Goal: Task Accomplishment & Management: Complete application form

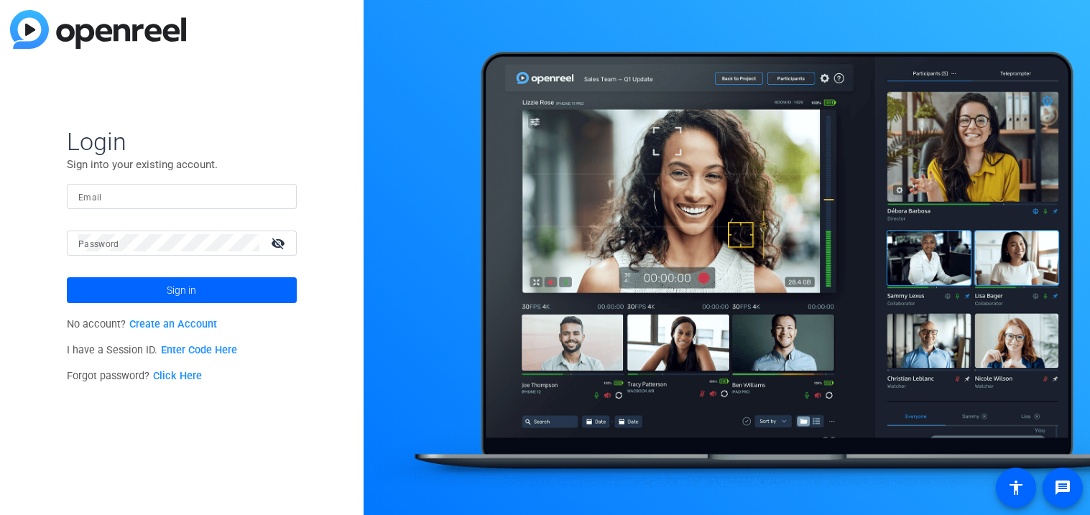
click at [178, 327] on link "Create an Account" at bounding box center [173, 324] width 88 height 12
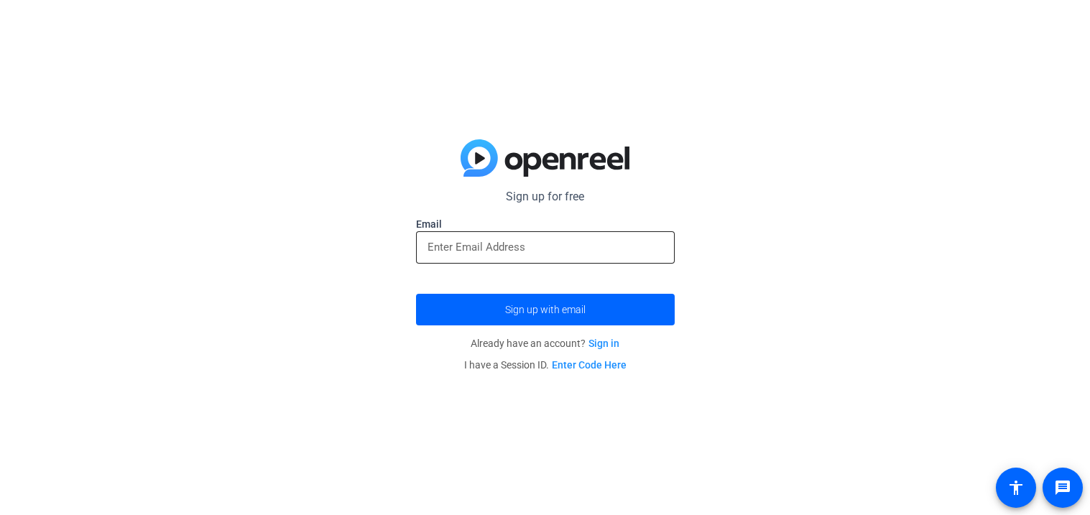
click at [451, 247] on input "email" at bounding box center [546, 247] width 236 height 17
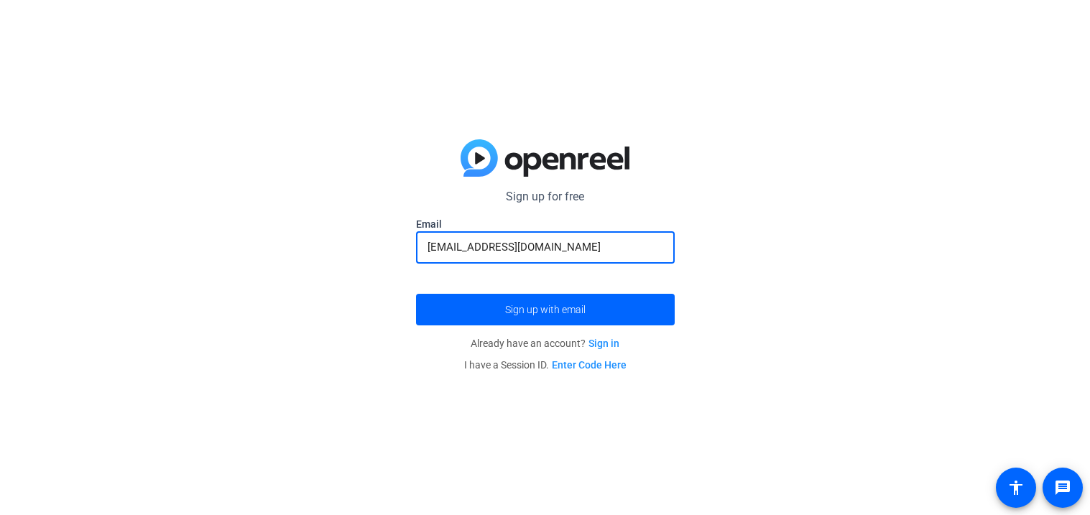
type input "[EMAIL_ADDRESS][DOMAIN_NAME]"
click at [416, 294] on button "Sign up with email" at bounding box center [545, 310] width 259 height 32
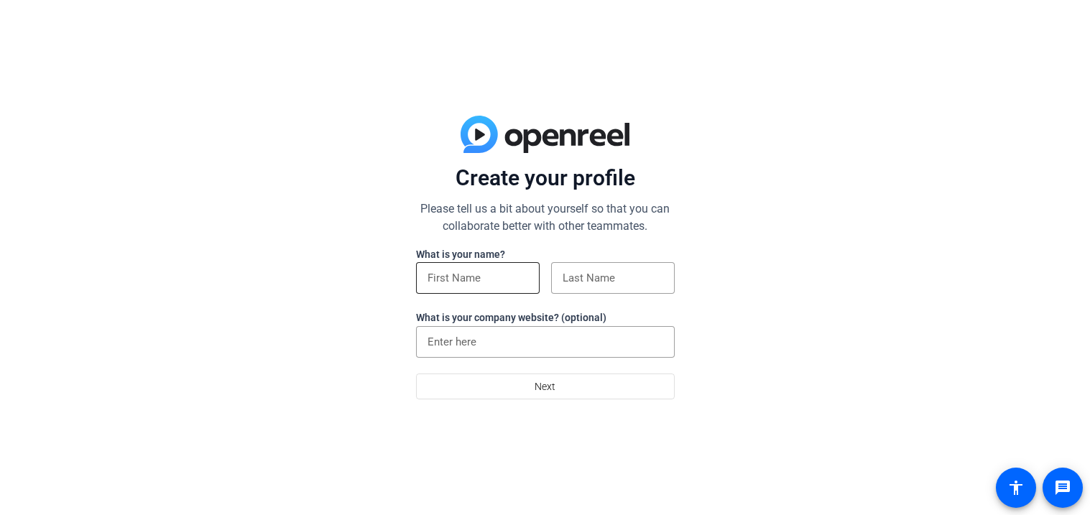
click at [499, 270] on input at bounding box center [478, 278] width 101 height 17
type input "gage"
click at [610, 285] on input at bounding box center [613, 278] width 101 height 17
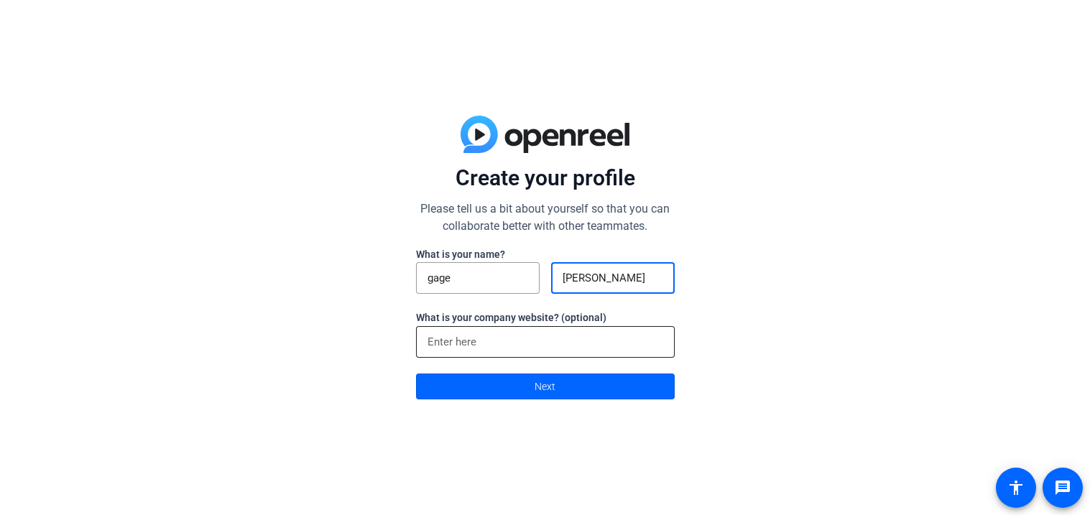
type input "[PERSON_NAME]"
click at [583, 351] on div at bounding box center [546, 342] width 236 height 32
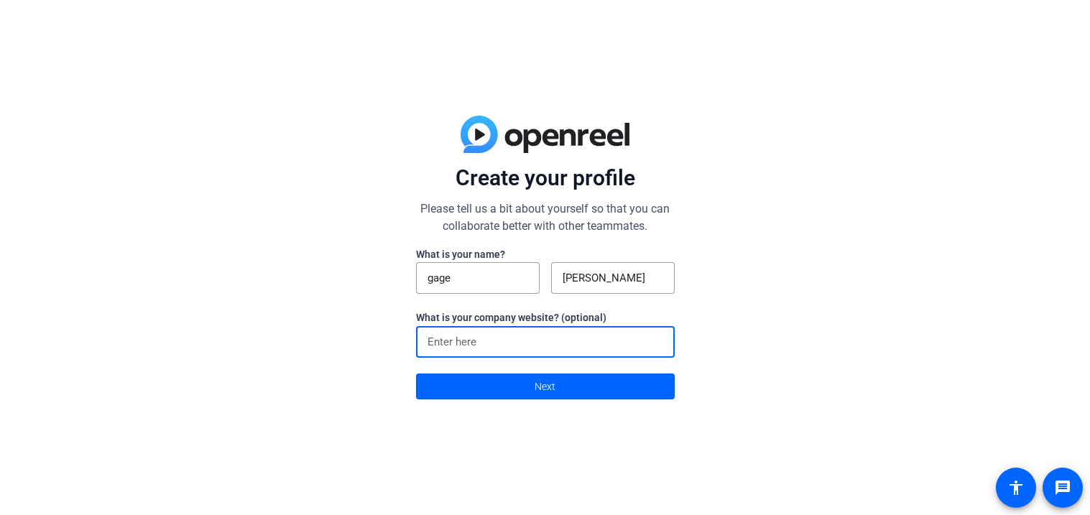
click at [582, 345] on input at bounding box center [546, 342] width 236 height 17
click at [600, 382] on span at bounding box center [545, 386] width 257 height 35
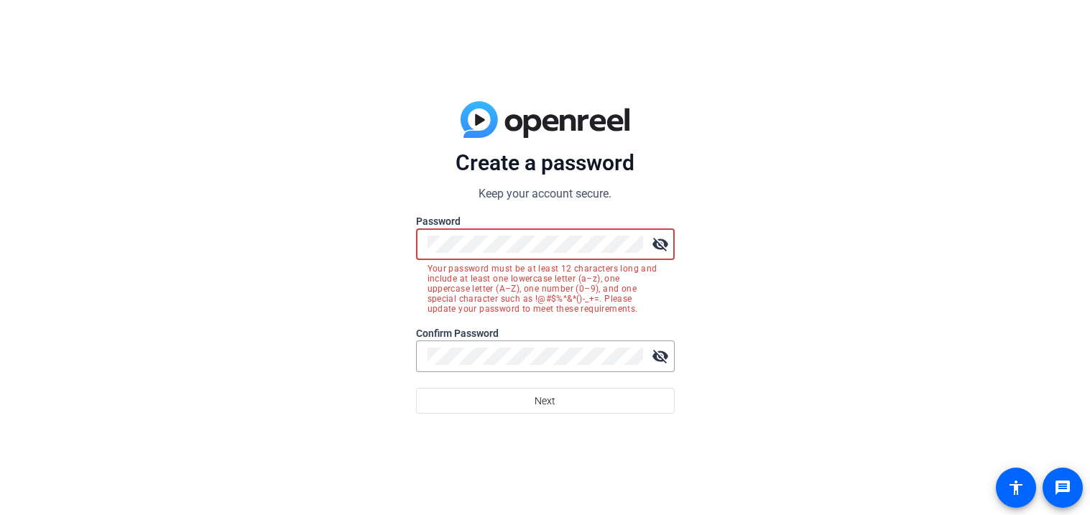
click at [661, 247] on mat-icon "visibility_off" at bounding box center [660, 244] width 29 height 29
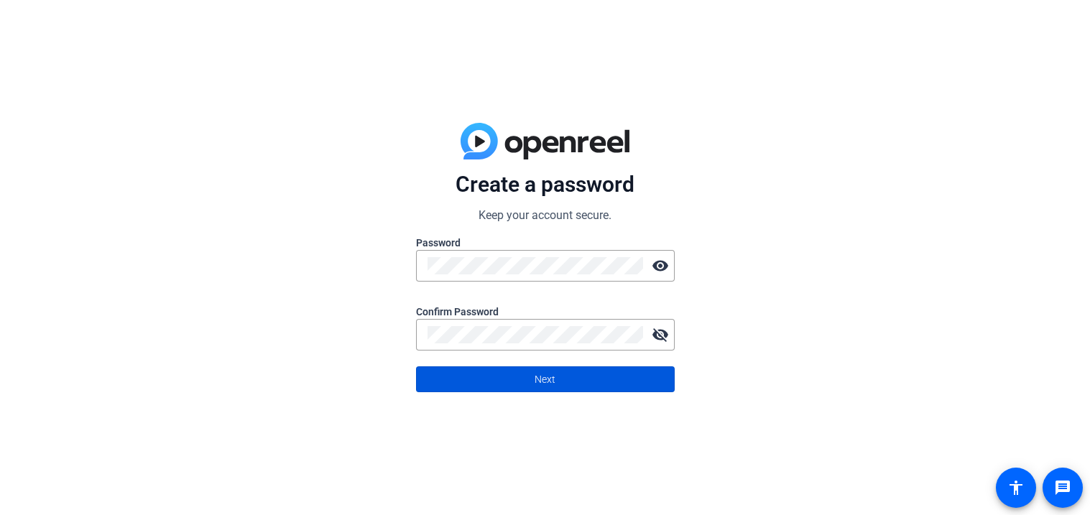
click at [533, 395] on span at bounding box center [545, 379] width 257 height 35
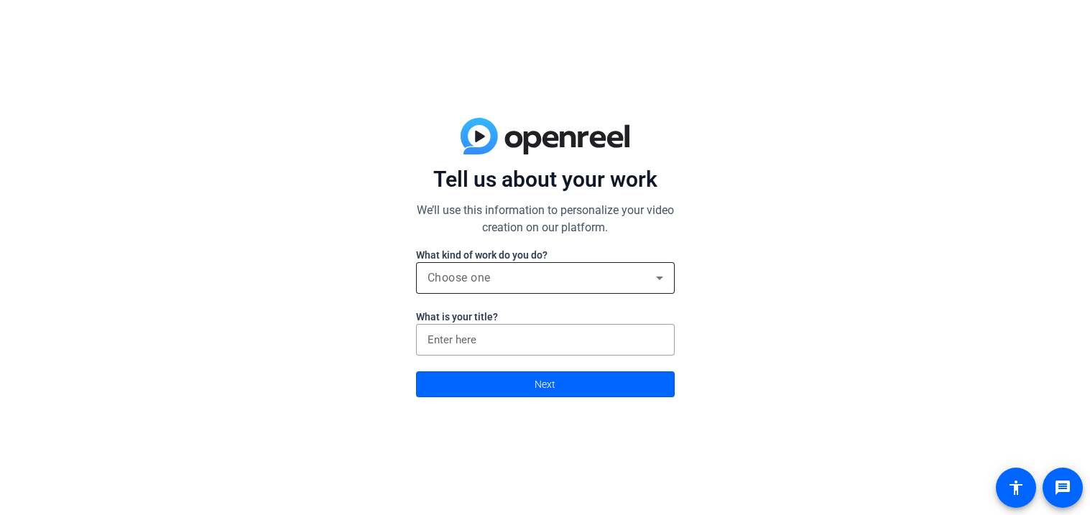
click at [539, 279] on div "Choose one" at bounding box center [542, 278] width 229 height 17
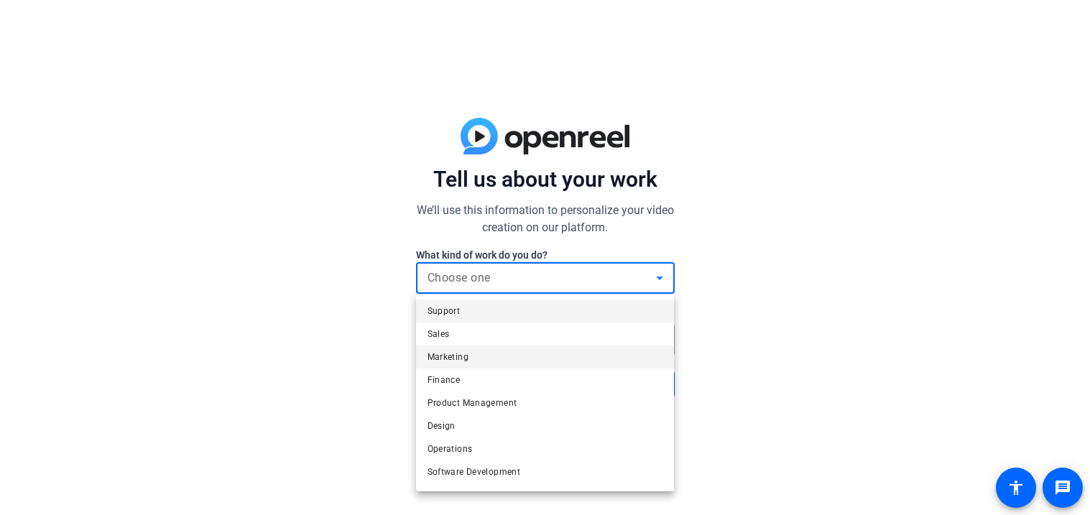
scroll to position [44, 0]
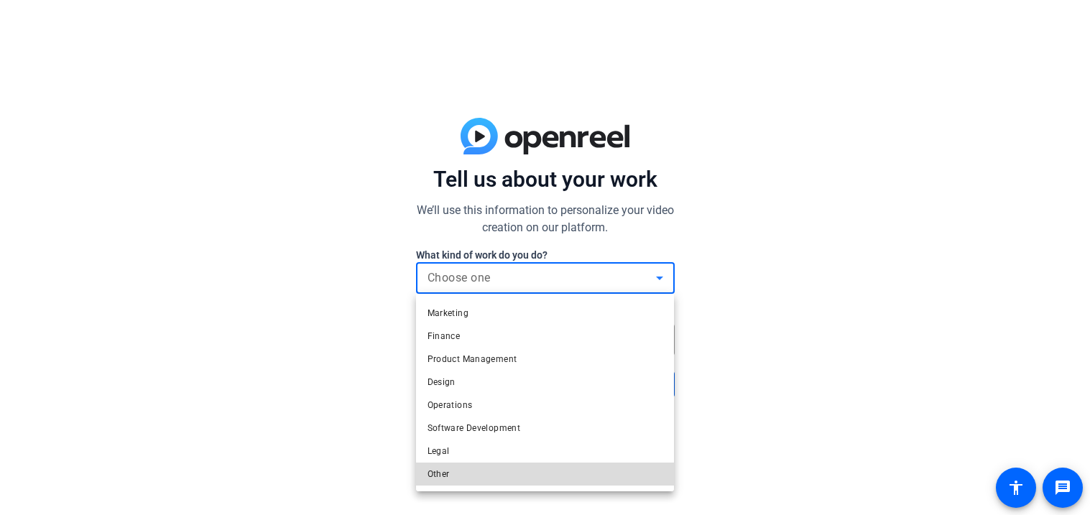
click at [510, 475] on mat-option "Other" at bounding box center [545, 474] width 259 height 23
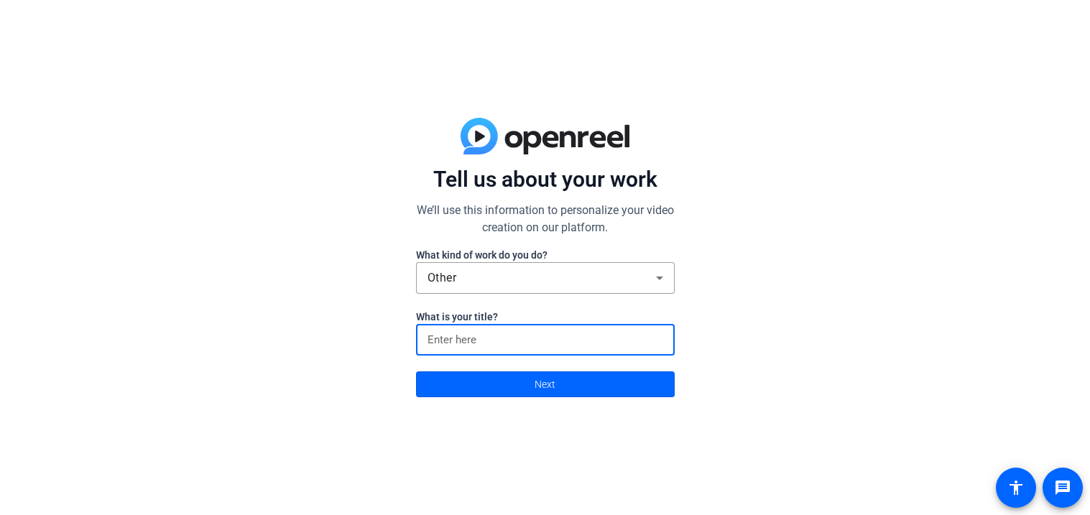
click at [525, 339] on input at bounding box center [546, 339] width 236 height 17
type input "content creator"
click button "Next" at bounding box center [545, 385] width 259 height 26
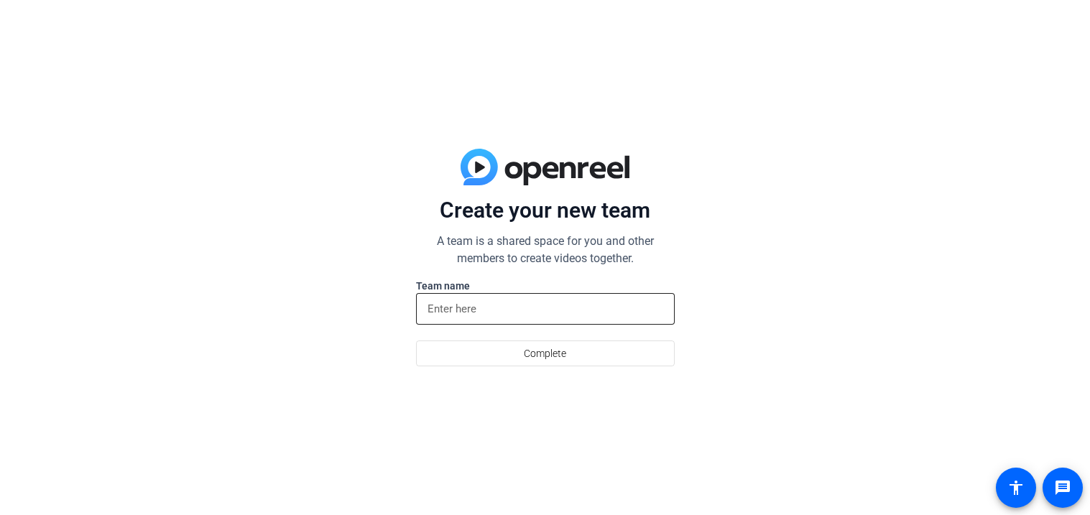
click at [501, 313] on input at bounding box center [546, 308] width 236 height 17
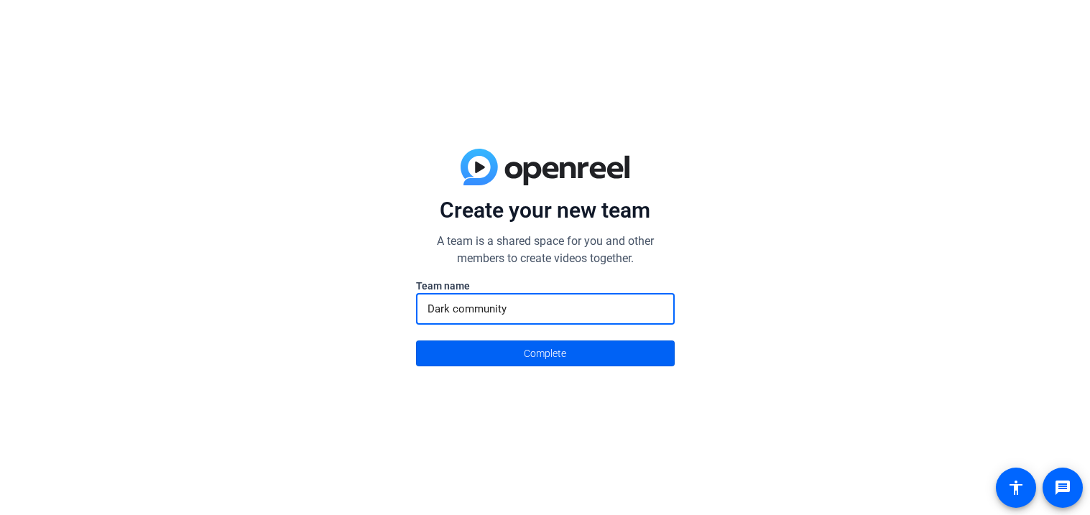
type input "Dark community"
click at [518, 354] on span at bounding box center [545, 353] width 257 height 35
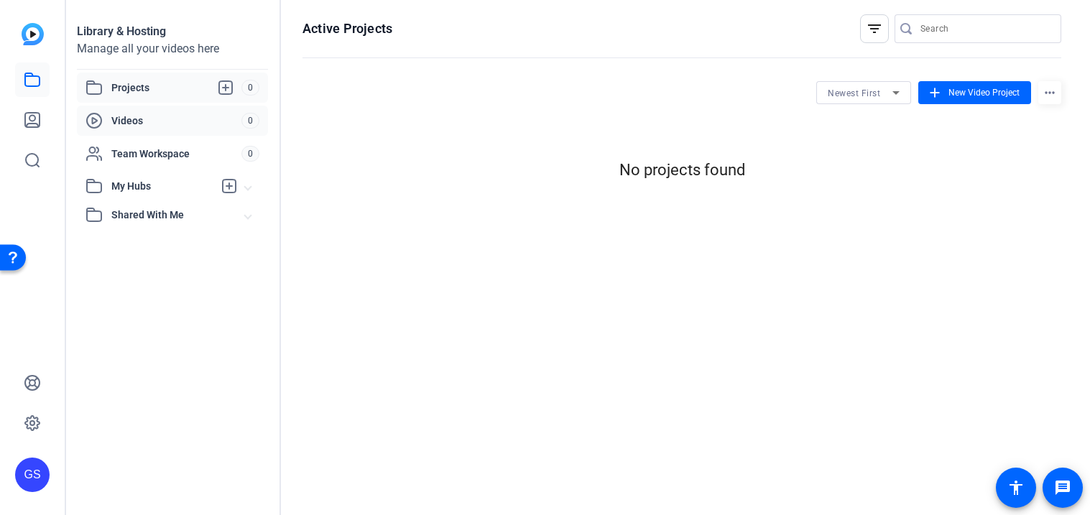
click at [198, 126] on span "Videos" at bounding box center [176, 121] width 130 height 14
